Goal: Contribute content

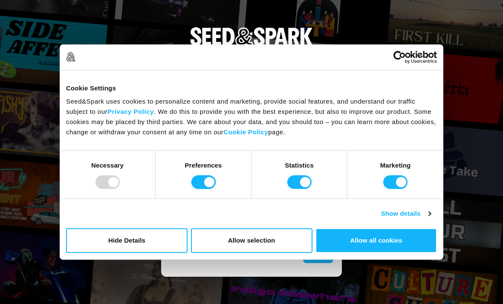
click at [204, 181] on input "Preferences" at bounding box center [204, 182] width 24 height 14
checkbox input "false"
click at [299, 182] on input "Statistics" at bounding box center [300, 182] width 24 height 14
checkbox input "false"
click at [396, 182] on input "Marketing" at bounding box center [396, 182] width 24 height 14
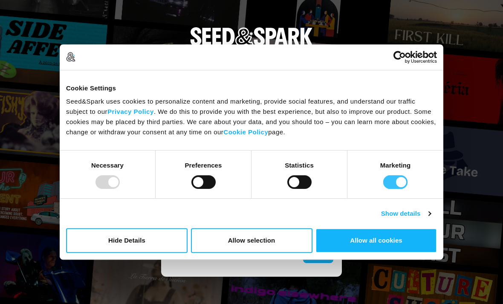
checkbox input "false"
click at [285, 238] on button "Allow selection" at bounding box center [252, 240] width 122 height 25
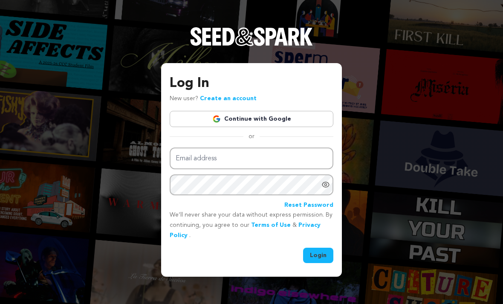
click at [273, 127] on link "Continue with Google" at bounding box center [252, 119] width 164 height 16
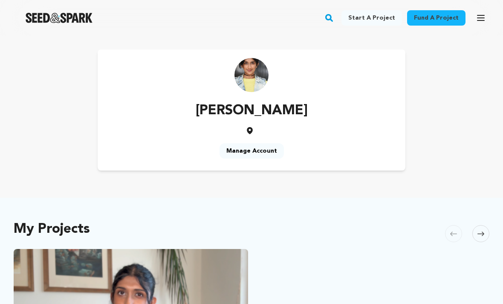
click at [478, 15] on icon "button" at bounding box center [481, 17] width 7 height 5
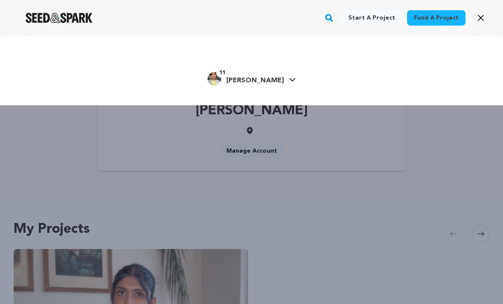
click at [272, 80] on span "Pratima M." at bounding box center [256, 80] width 58 height 7
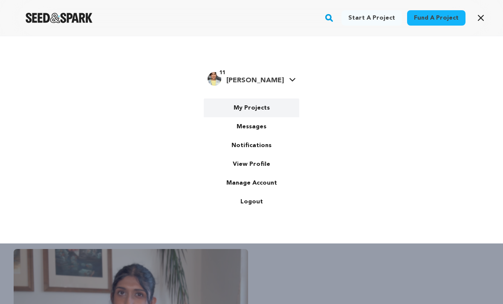
click at [259, 112] on link "My Projects" at bounding box center [252, 108] width 96 height 19
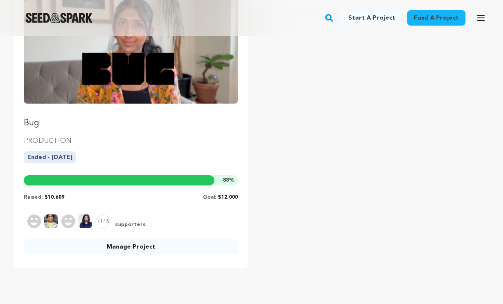
scroll to position [151, 0]
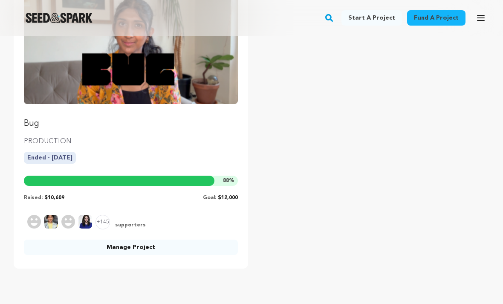
click at [156, 249] on link "Manage Project" at bounding box center [131, 247] width 214 height 15
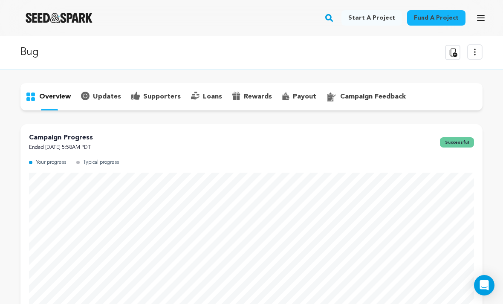
click at [110, 96] on p "updates" at bounding box center [107, 97] width 28 height 10
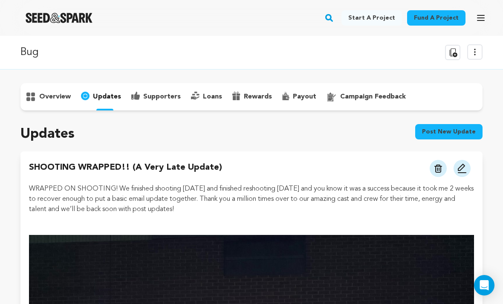
click at [462, 166] on img at bounding box center [462, 168] width 10 height 10
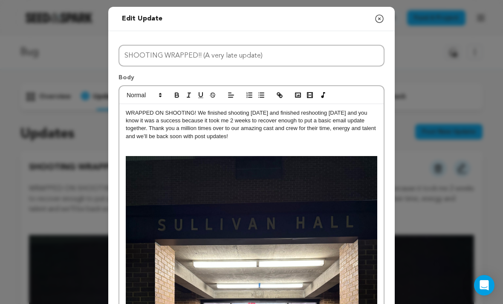
click at [130, 110] on p "WRAPPED ON SHOOTING! We finished shooting 23 days ago and finished reshooting 1…" at bounding box center [252, 125] width 252 height 32
click at [180, 110] on p "THAT’S A WRAPPED ON SHOOTING! We finished shooting 23 days ago and finished res…" at bounding box center [252, 125] width 252 height 32
click at [204, 113] on p "THAT’S A WRAPON SHOOTING! We finished shooting 23 days ago and finished reshoot…" at bounding box center [252, 125] width 252 height 32
click at [279, 114] on p "THAT’S A WRAP! We finished shooting 23 days ago and finished reshooting 14 days…" at bounding box center [252, 125] width 252 height 32
click at [290, 114] on p "THAT’S A WRAP! We finished shooting 23 days ago, and reshooting 14 days ago and…" at bounding box center [252, 125] width 252 height 32
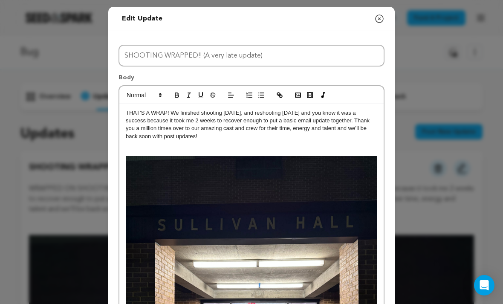
click at [322, 111] on p "THAT’S A WRAP! We finished shooting 23 days ago, and reshooting 14 days ago and…" at bounding box center [252, 125] width 252 height 32
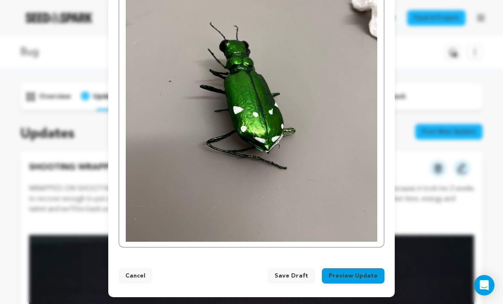
scroll to position [895, 0]
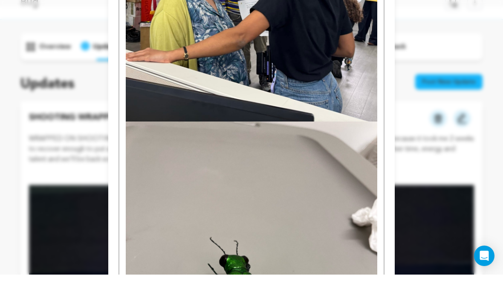
scroll to position [650, 0]
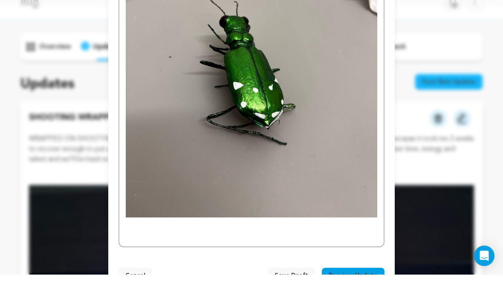
scroll to position [907, 0]
click at [218, 255] on p at bounding box center [252, 259] width 252 height 8
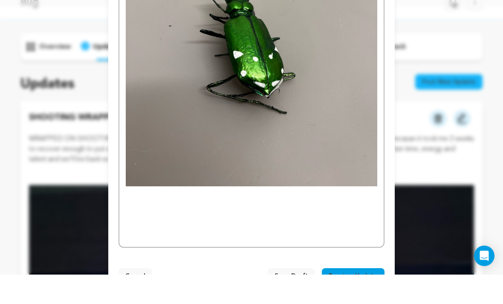
scroll to position [937, 0]
click at [143, 224] on p at bounding box center [252, 228] width 252 height 8
click at [296, 302] on span "Save Draft" at bounding box center [292, 306] width 34 height 9
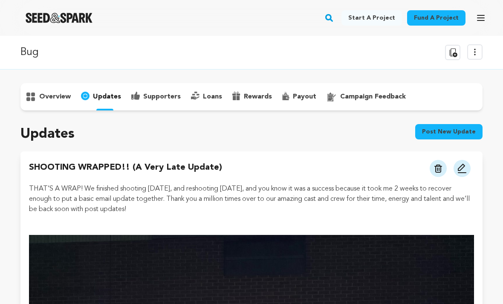
scroll to position [78, 0]
